Goal: Check status: Check status

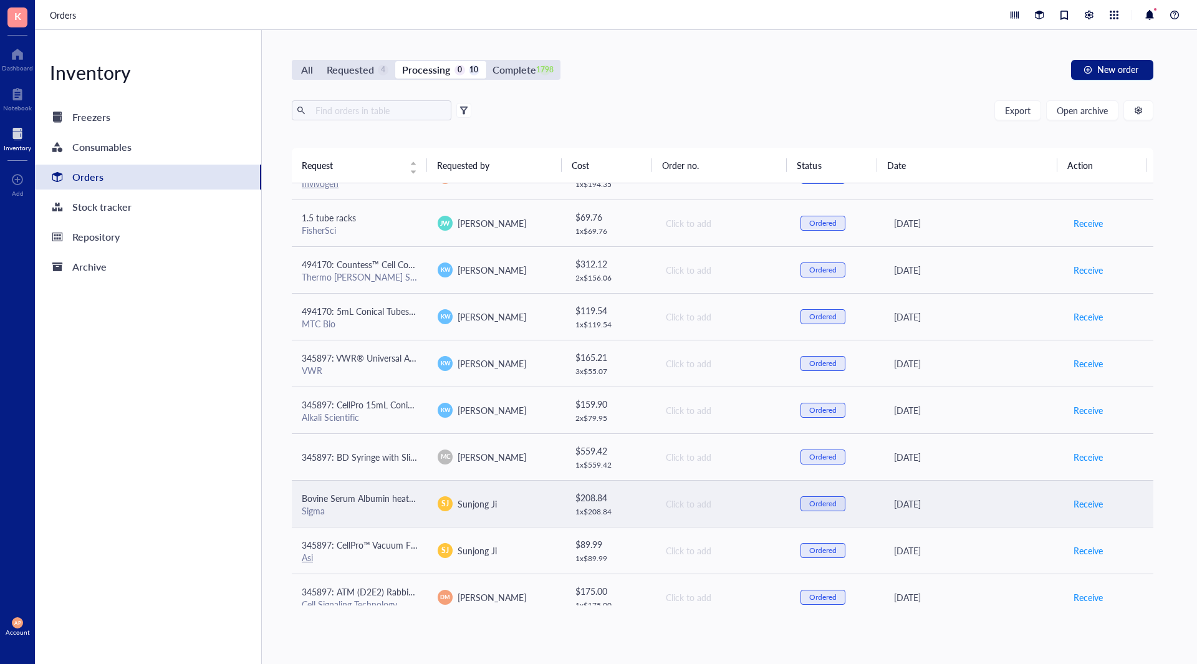
scroll to position [46, 0]
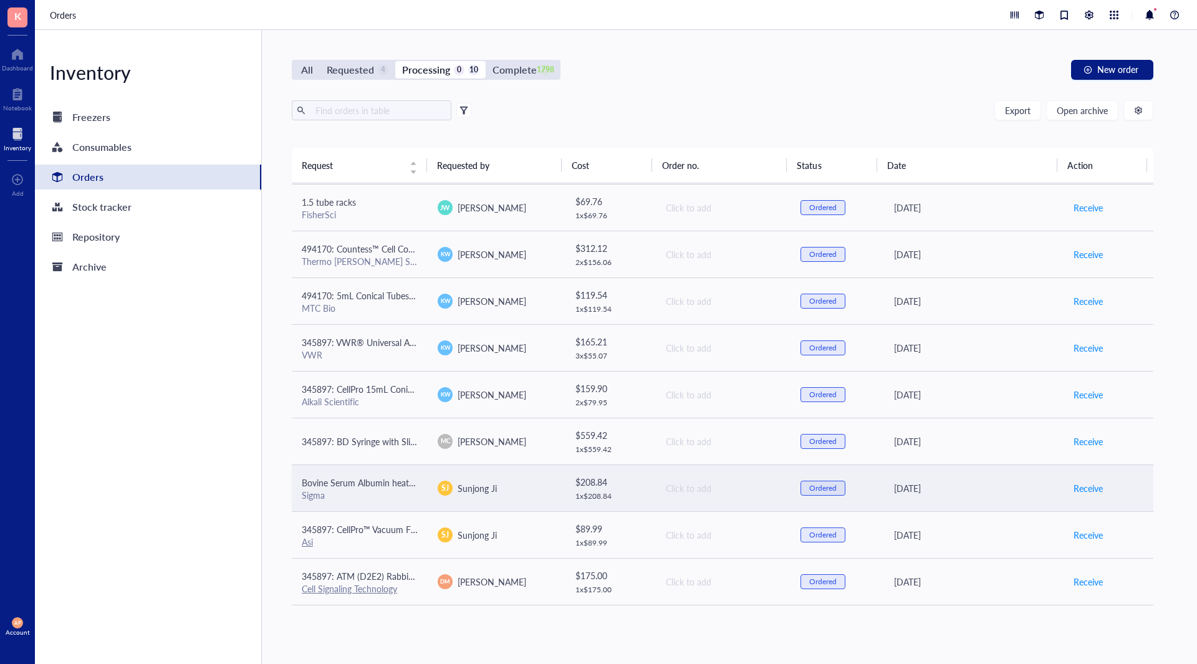
click at [412, 493] on div "Sigma" at bounding box center [360, 494] width 116 height 11
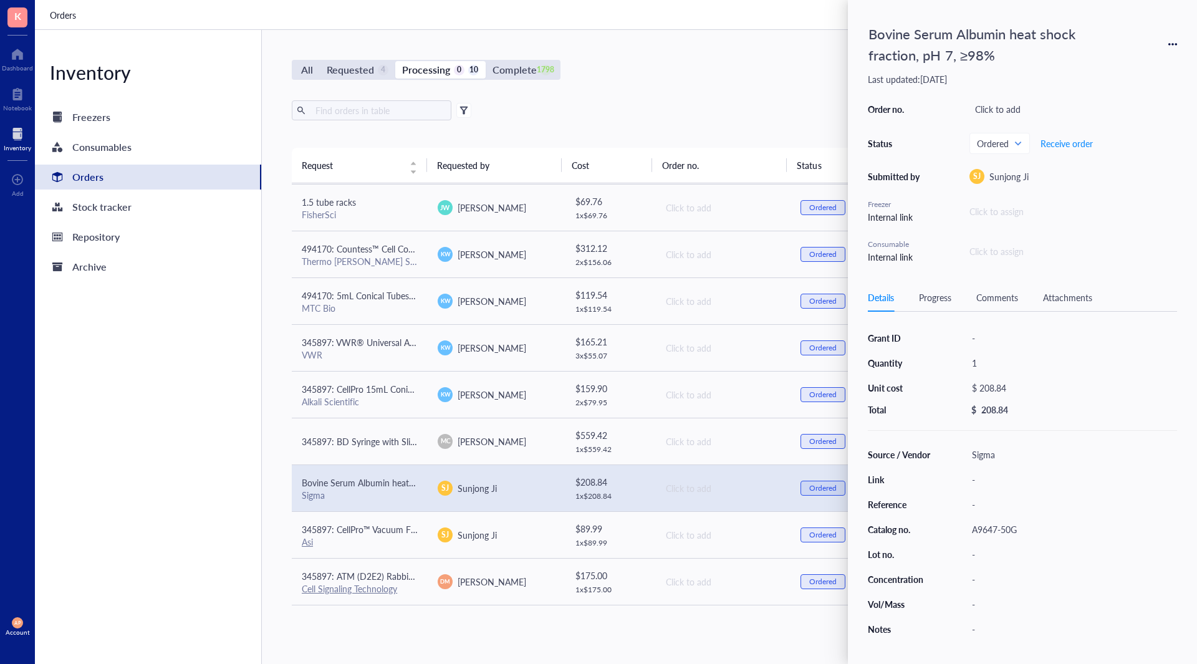
click at [214, 374] on div "Inventory Freezers Consumables Orders Stock tracker Repository Archive" at bounding box center [148, 347] width 227 height 634
